Goal: Check status: Check status

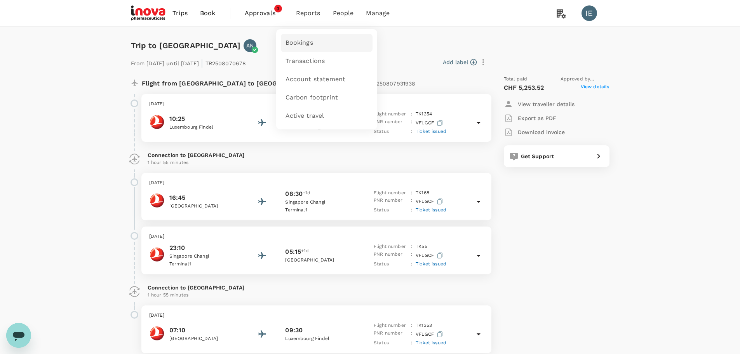
click at [257, 39] on span "Bookings" at bounding box center [299, 42] width 28 height 9
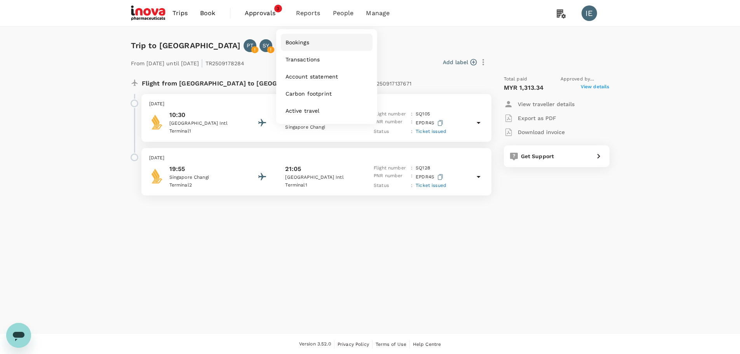
click at [290, 38] on link "Bookings" at bounding box center [327, 42] width 92 height 17
click at [314, 40] on link "Bookings" at bounding box center [327, 43] width 92 height 18
click at [295, 42] on span "Bookings" at bounding box center [299, 42] width 28 height 9
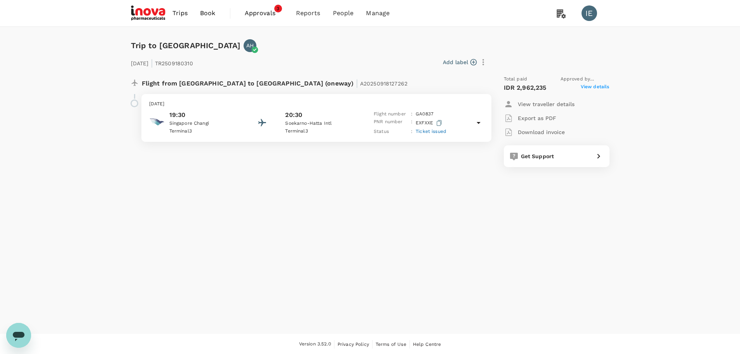
scroll to position [1, 0]
